Goal: Information Seeking & Learning: Compare options

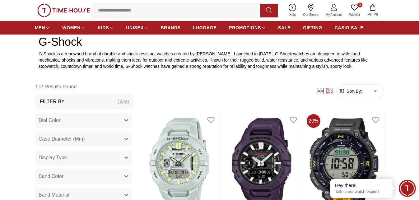
scroll to position [186, 0]
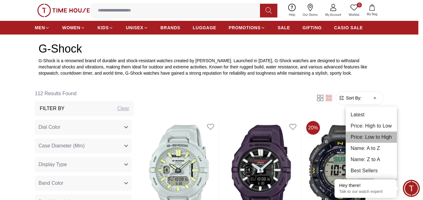
click at [386, 135] on li "Price: Low to High" at bounding box center [371, 136] width 51 height 11
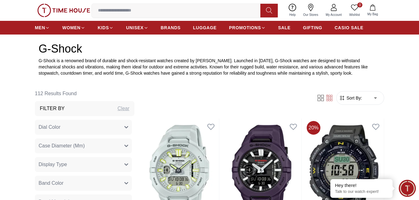
type input "*"
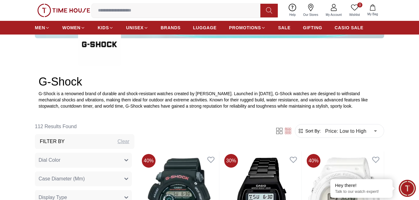
scroll to position [62, 0]
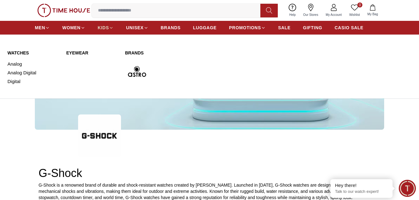
click at [102, 27] on span "KIDS" at bounding box center [103, 28] width 11 height 6
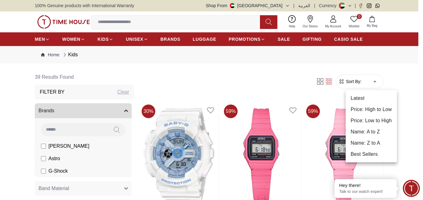
click at [379, 118] on li "Price: Low to High" at bounding box center [371, 120] width 51 height 11
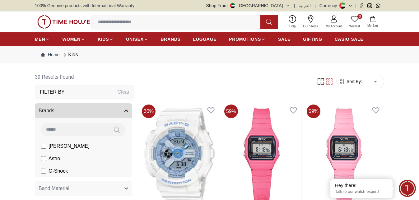
type input "*"
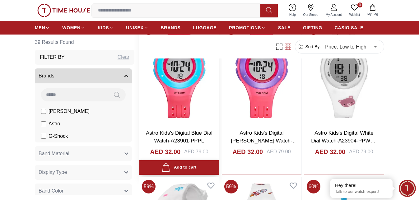
scroll to position [808, 0]
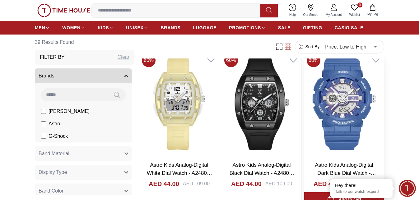
scroll to position [1492, 0]
